Goal: Task Accomplishment & Management: Use online tool/utility

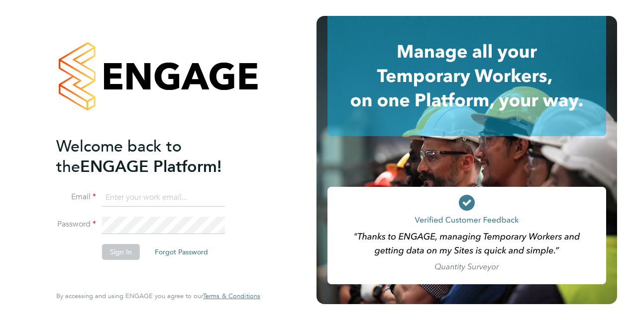
type input "[EMAIL_ADDRESS][DOMAIN_NAME]"
click at [115, 255] on button "Sign In" at bounding box center [121, 252] width 38 height 16
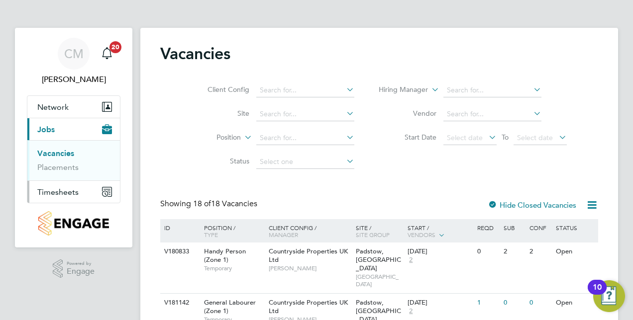
click at [69, 192] on span "Timesheets" at bounding box center [57, 192] width 41 height 9
click at [64, 176] on link "Timesheets" at bounding box center [57, 175] width 41 height 9
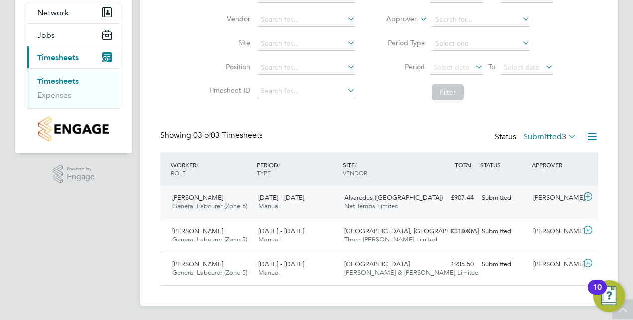
click at [586, 196] on icon at bounding box center [588, 197] width 12 height 8
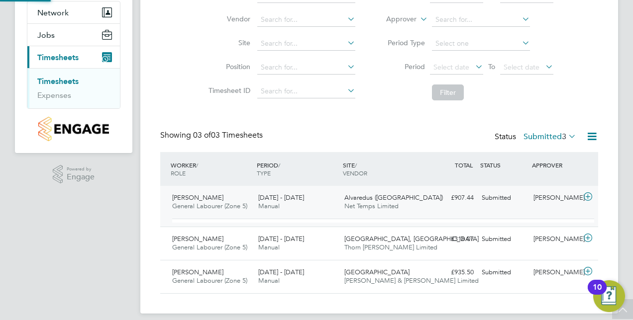
scroll to position [17, 97]
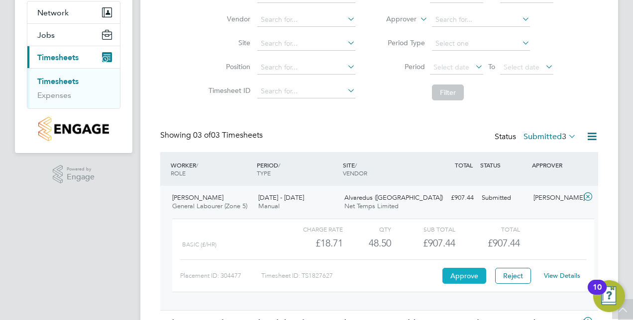
click at [462, 273] on button "Approve" at bounding box center [464, 276] width 44 height 16
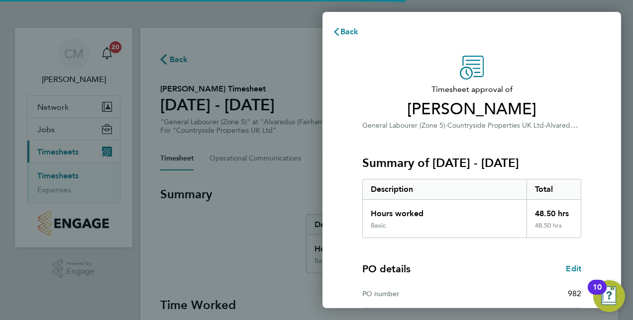
scroll to position [155, 0]
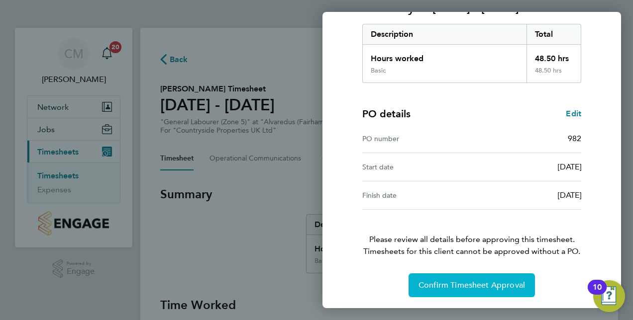
click at [487, 291] on button "Confirm Timesheet Approval" at bounding box center [471, 286] width 126 height 24
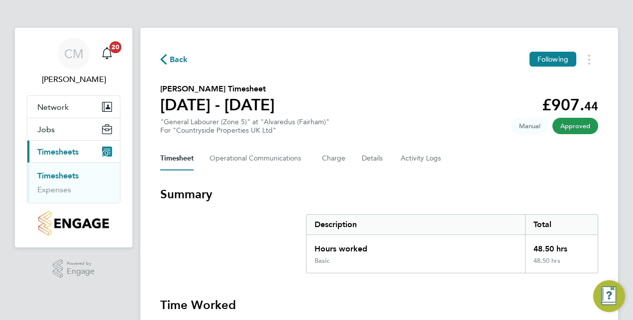
click at [72, 176] on link "Timesheets" at bounding box center [57, 175] width 41 height 9
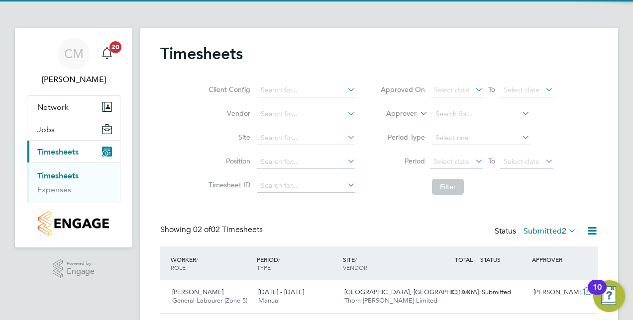
scroll to position [62, 0]
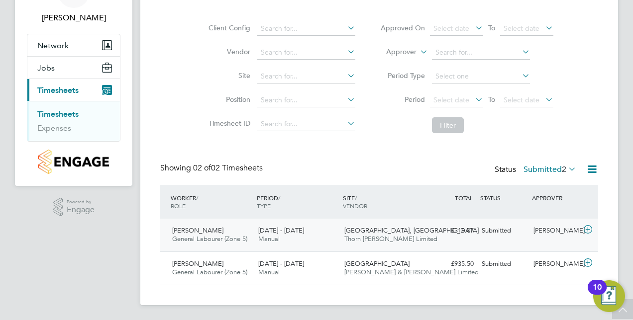
click at [585, 228] on icon at bounding box center [588, 230] width 12 height 8
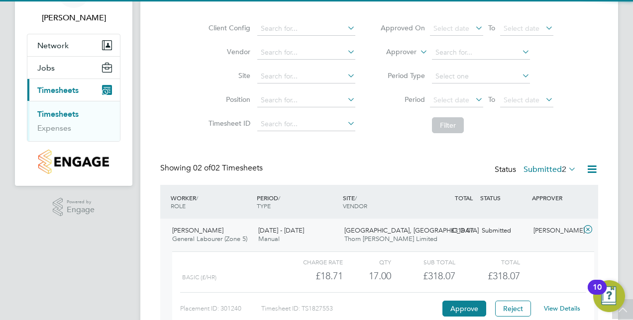
scroll to position [153, 0]
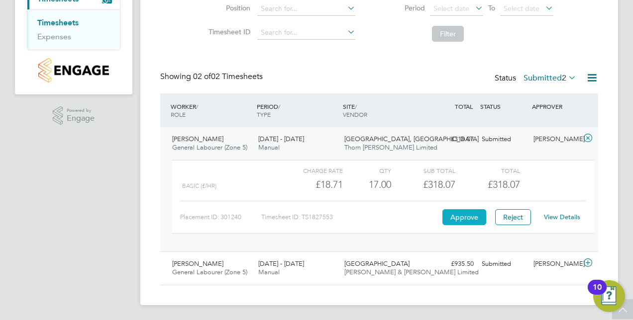
click at [451, 212] on button "Approve" at bounding box center [464, 217] width 44 height 16
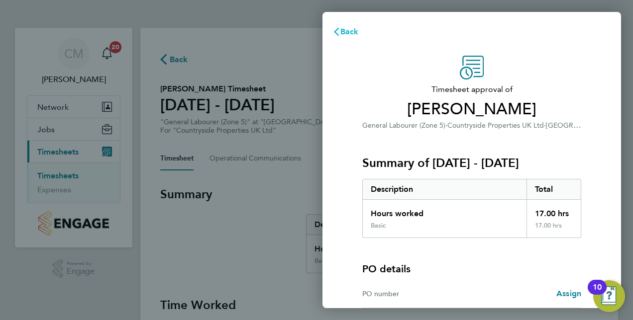
click at [348, 28] on span "Back" at bounding box center [349, 31] width 18 height 9
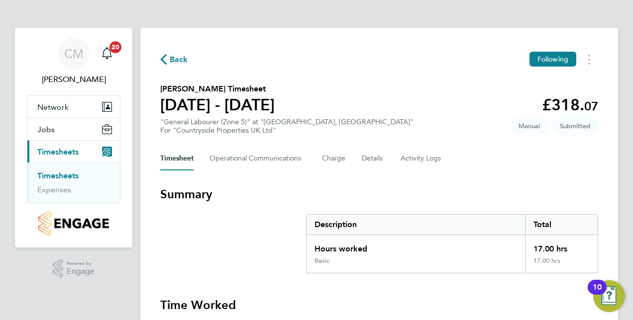
click at [65, 174] on link "Timesheets" at bounding box center [57, 175] width 41 height 9
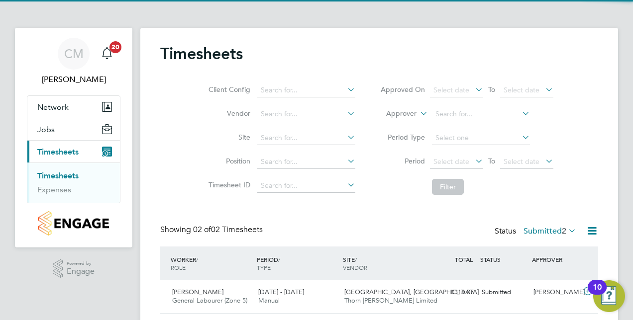
scroll to position [62, 0]
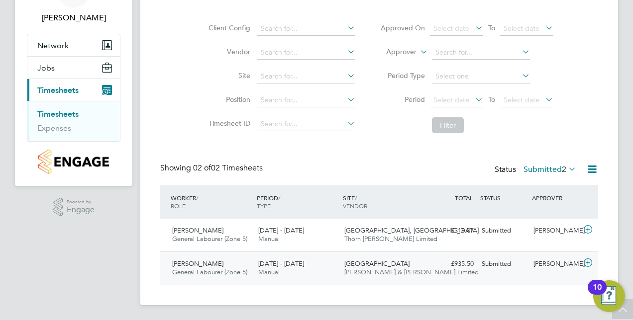
click at [589, 262] on icon at bounding box center [588, 263] width 12 height 8
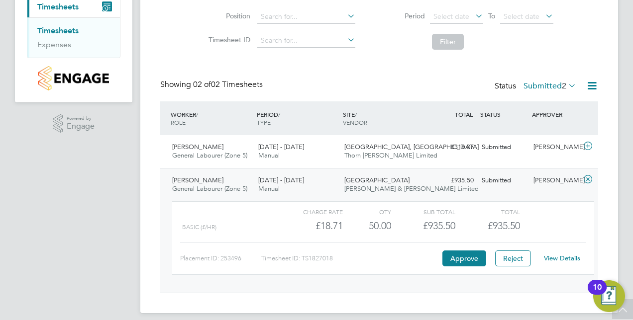
scroll to position [153, 0]
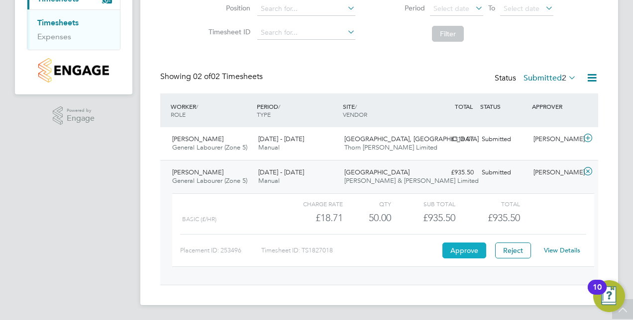
click at [461, 255] on button "Approve" at bounding box center [464, 251] width 44 height 16
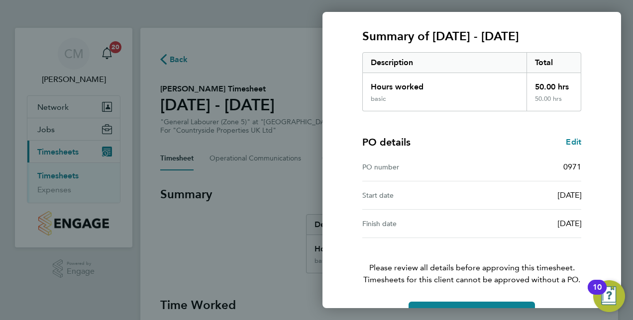
scroll to position [148, 0]
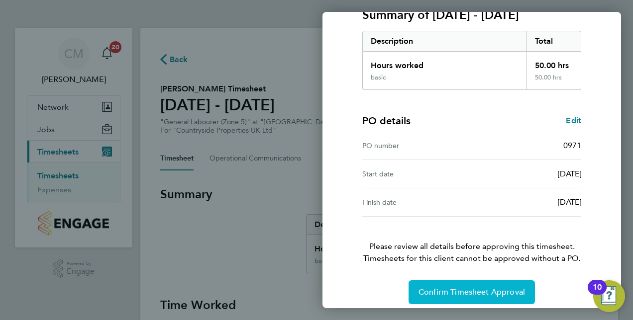
click at [451, 281] on button "Confirm Timesheet Approval" at bounding box center [471, 293] width 126 height 24
